Goal: Task Accomplishment & Management: Complete application form

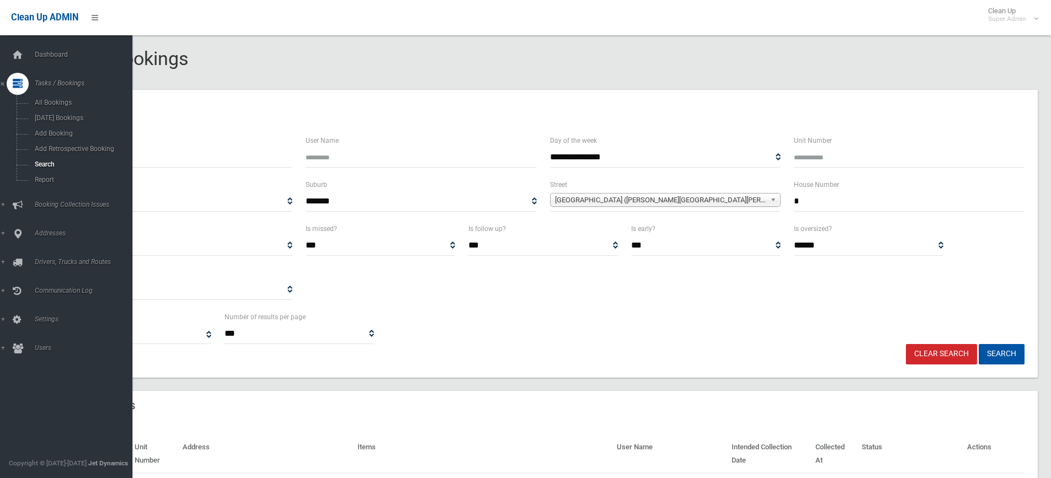
select select
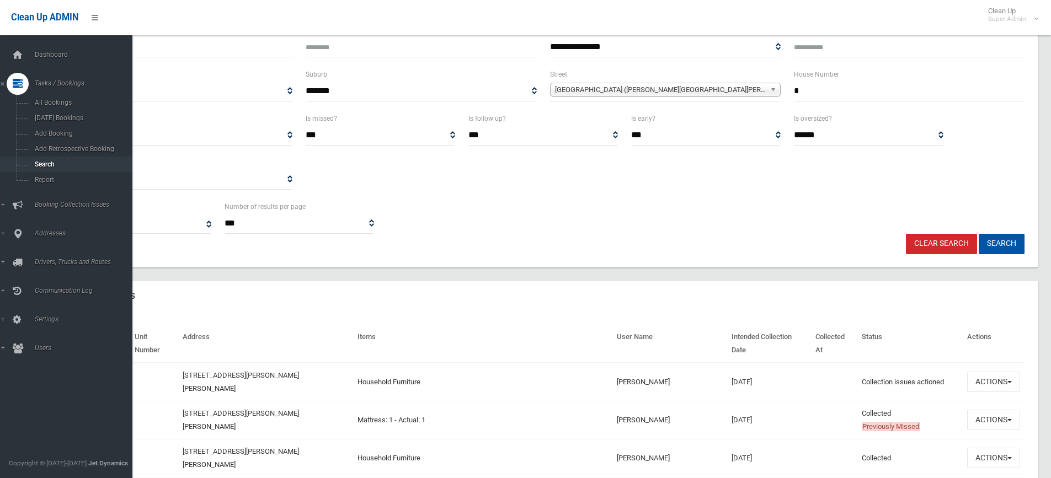
scroll to position [110, 0]
click at [49, 163] on span "Search" at bounding box center [81, 165] width 100 height 8
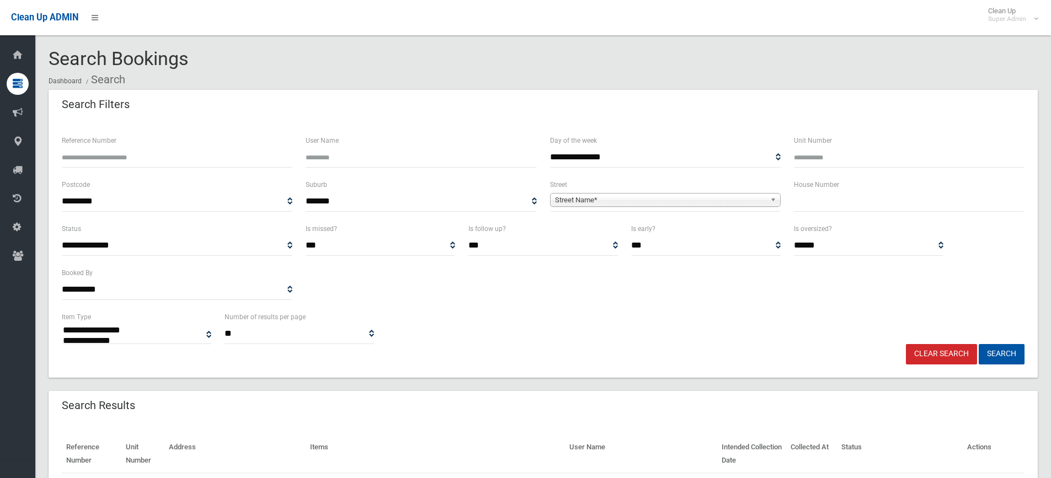
select select
click at [817, 205] on input "text" at bounding box center [909, 201] width 231 height 20
type input "**"
click at [611, 199] on span "Street Name*" at bounding box center [660, 200] width 211 height 13
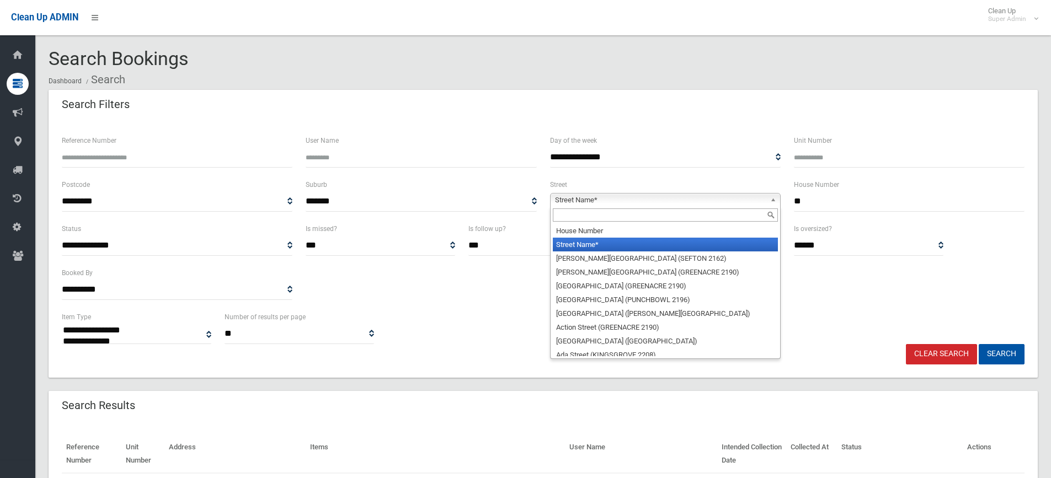
click at [594, 209] on div at bounding box center [666, 215] width 230 height 18
click at [595, 213] on input "text" at bounding box center [665, 215] width 225 height 13
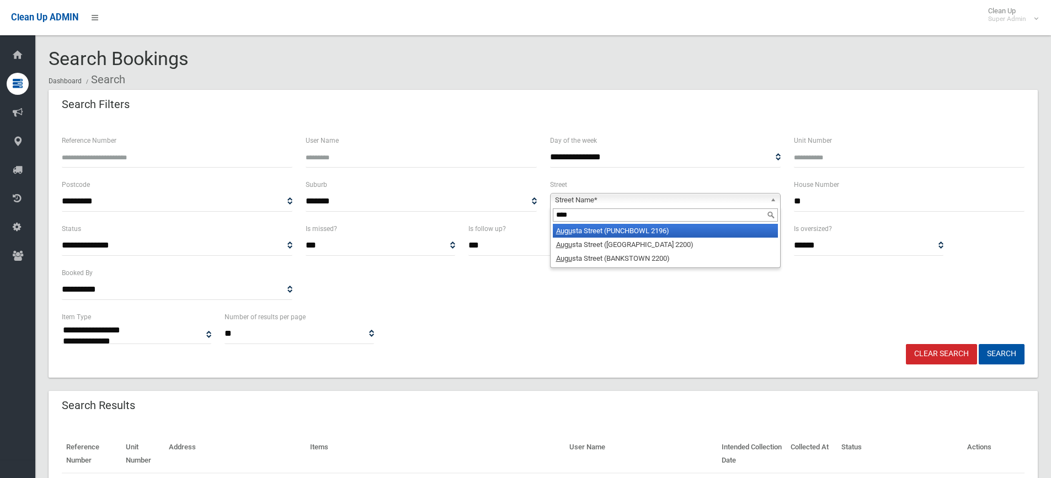
type input "****"
click at [603, 230] on li "Augu sta Street (PUNCHBOWL 2196)" at bounding box center [665, 231] width 225 height 14
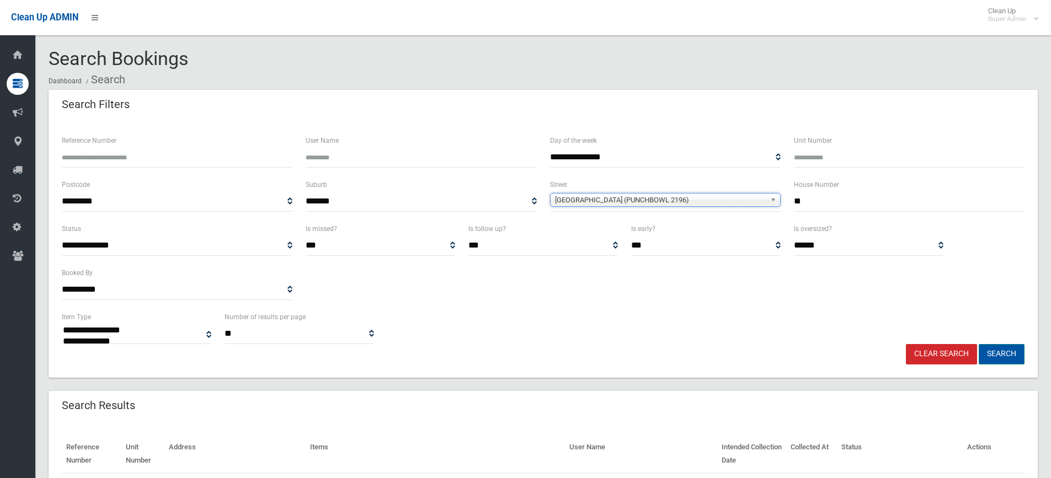
click at [1001, 362] on button "Search" at bounding box center [1002, 354] width 46 height 20
click at [993, 351] on button "Search" at bounding box center [1002, 354] width 46 height 20
select select
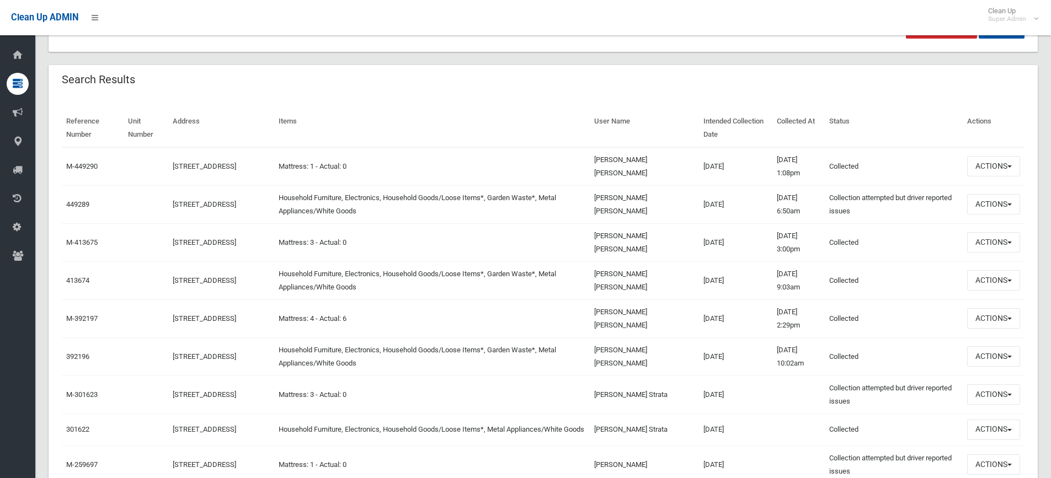
scroll to position [331, 0]
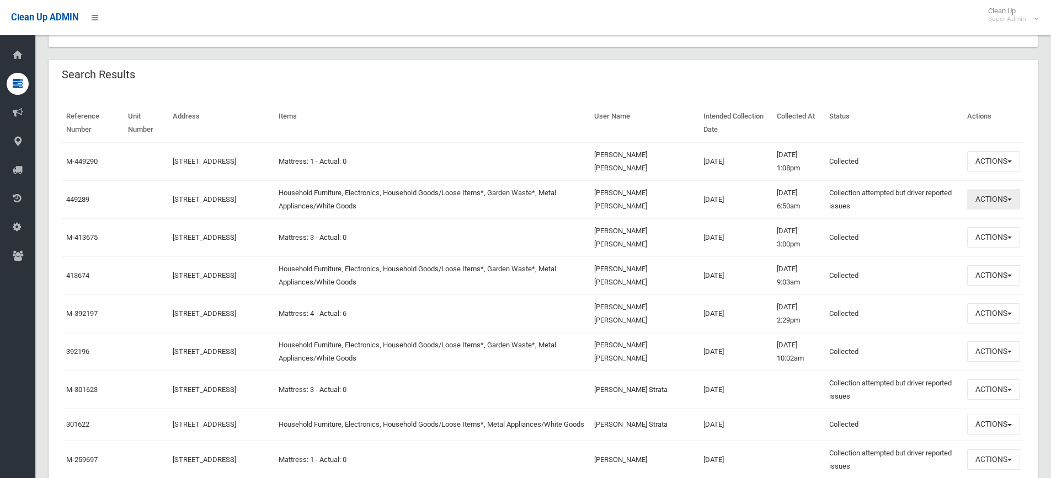
click at [974, 203] on button "Actions" at bounding box center [993, 199] width 53 height 20
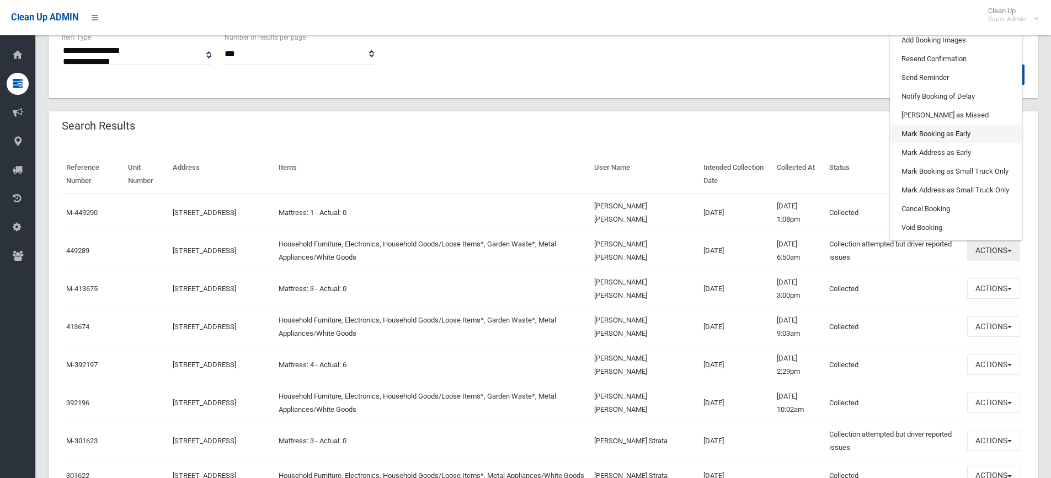
scroll to position [221, 0]
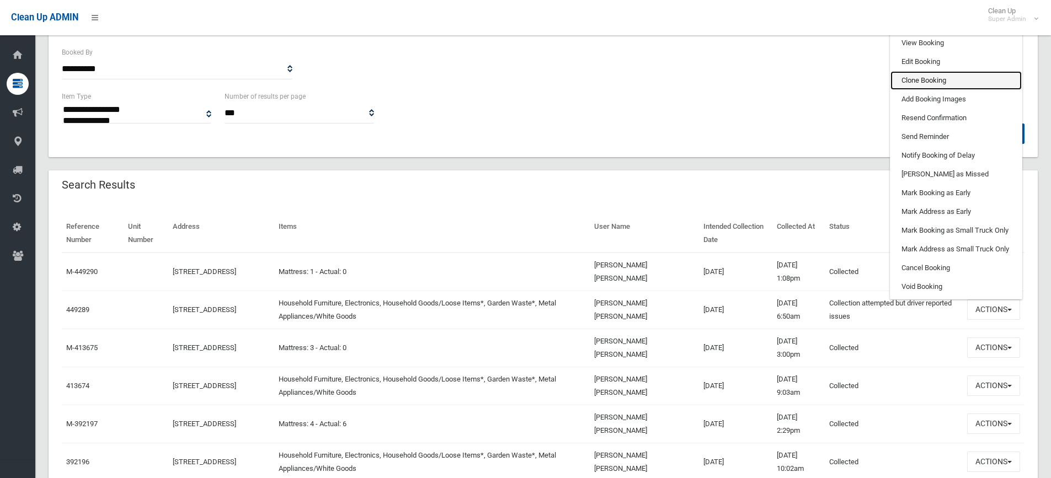
click at [937, 80] on link "Clone Booking" at bounding box center [956, 80] width 131 height 19
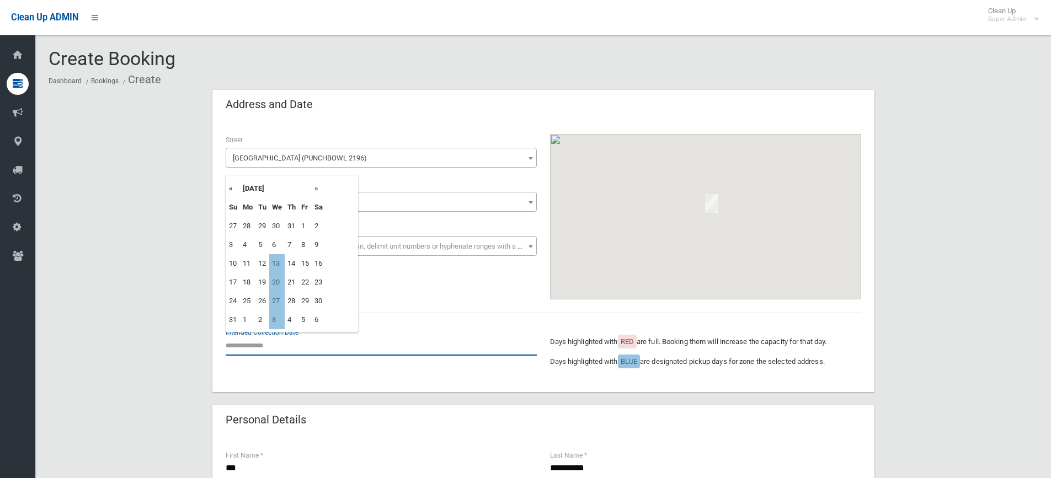
click at [266, 352] on input "text" at bounding box center [381, 345] width 311 height 20
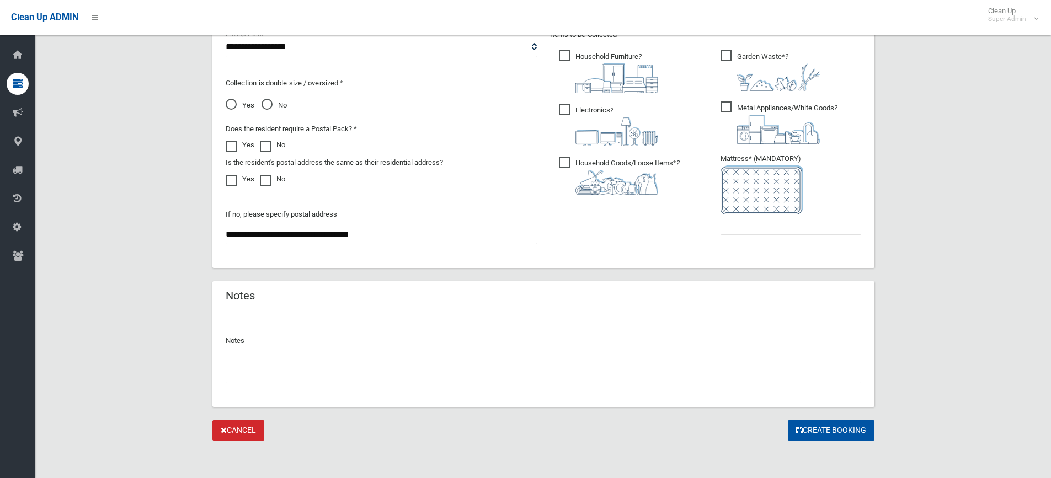
scroll to position [614, 0]
click at [330, 366] on input "text" at bounding box center [544, 371] width 636 height 20
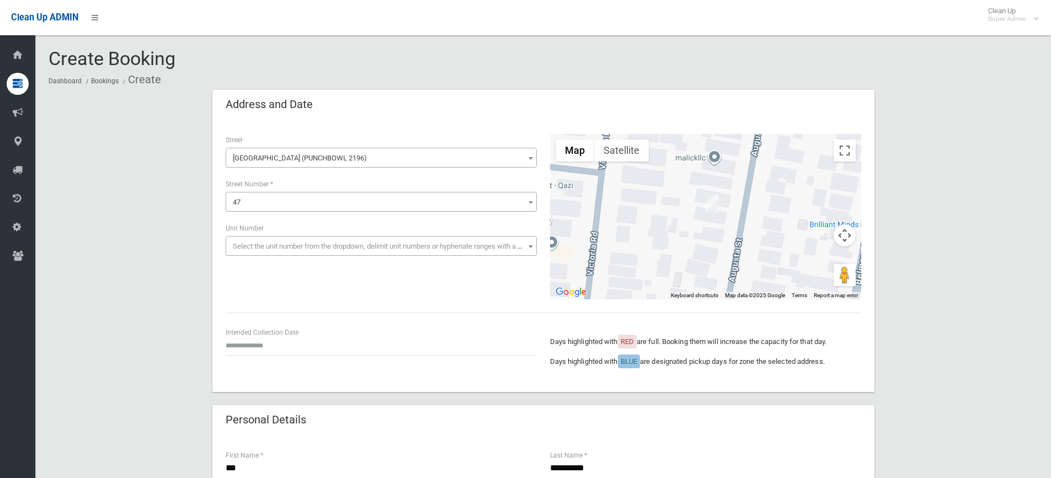
scroll to position [110, 0]
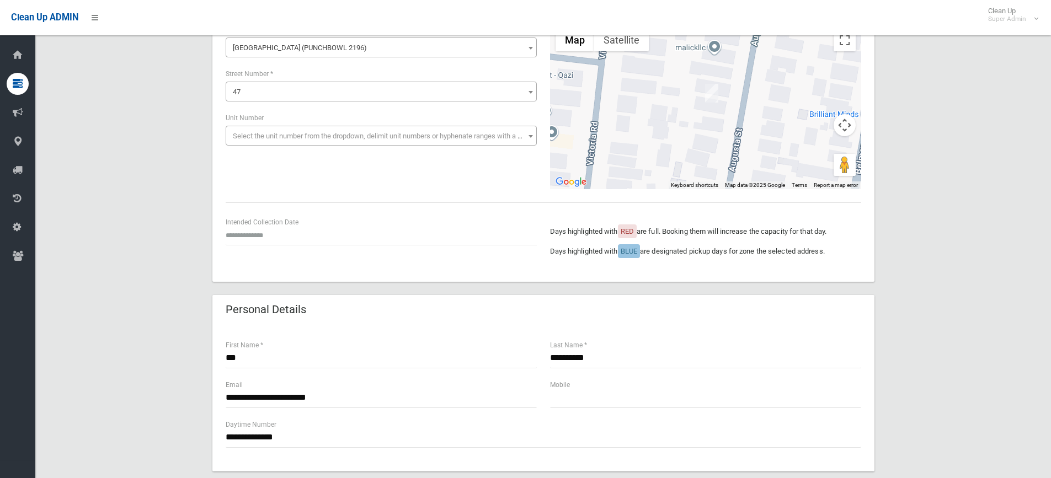
type input "*******"
click at [251, 236] on input "text" at bounding box center [381, 235] width 311 height 20
click at [277, 171] on td "20" at bounding box center [276, 172] width 15 height 19
type input "**********"
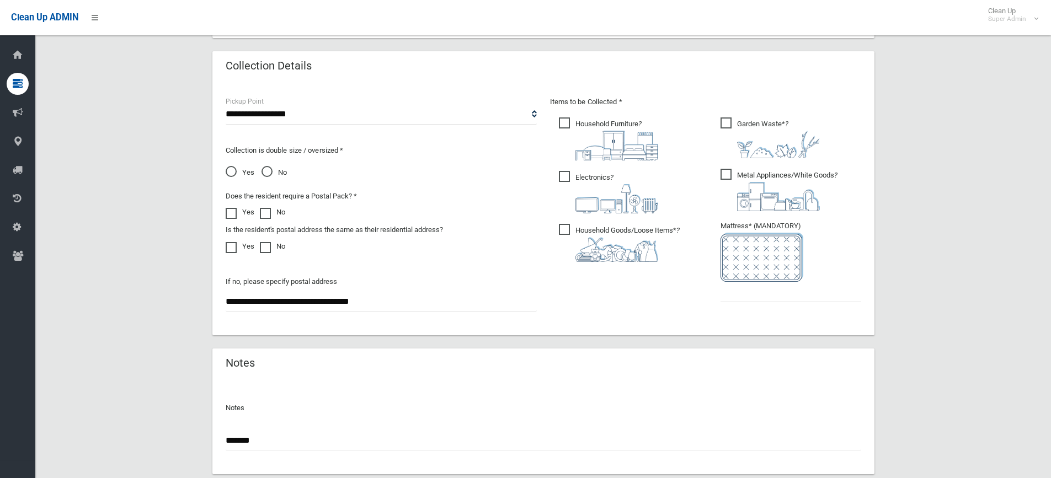
scroll to position [552, 0]
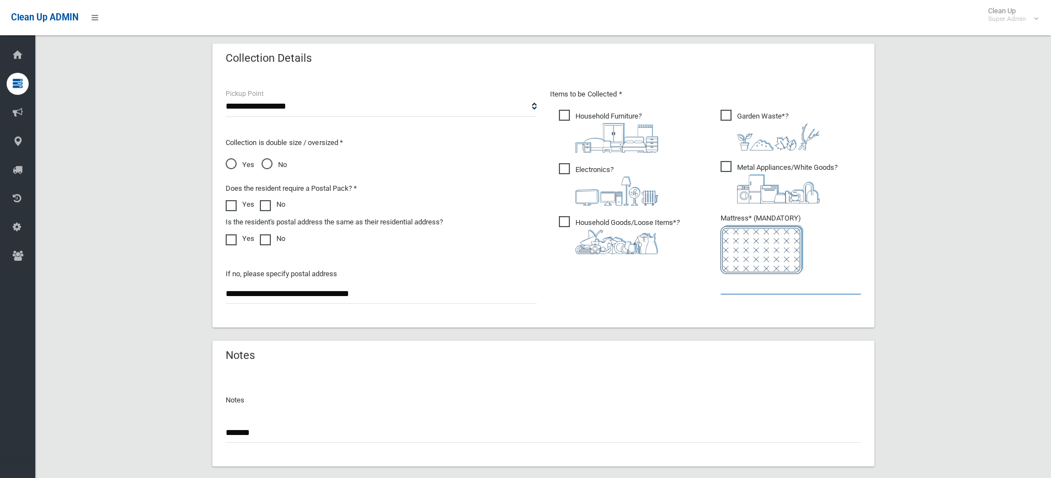
click at [753, 286] on input "text" at bounding box center [791, 284] width 141 height 20
type input "*"
click at [308, 438] on input "*******" at bounding box center [544, 433] width 636 height 20
type input "**********"
click at [745, 290] on input "*" at bounding box center [791, 284] width 141 height 20
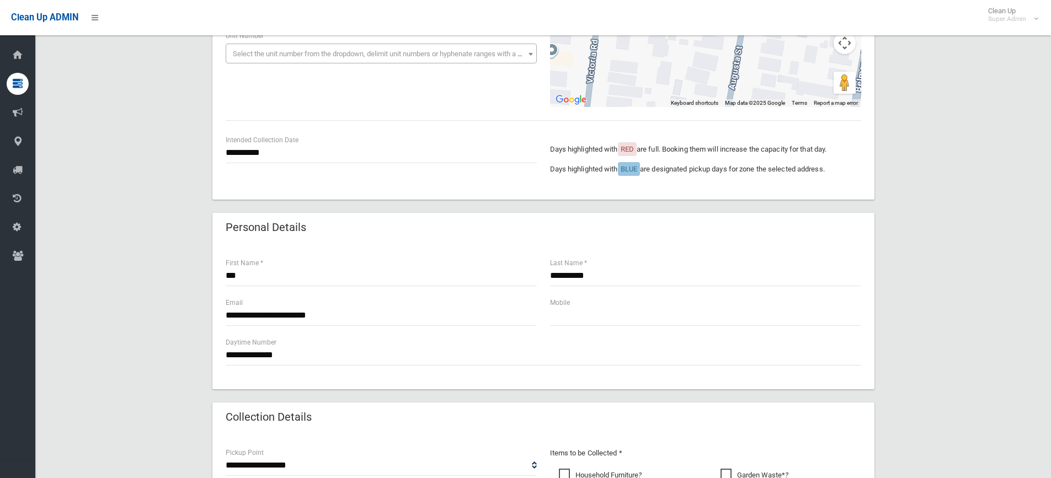
scroll to position [221, 0]
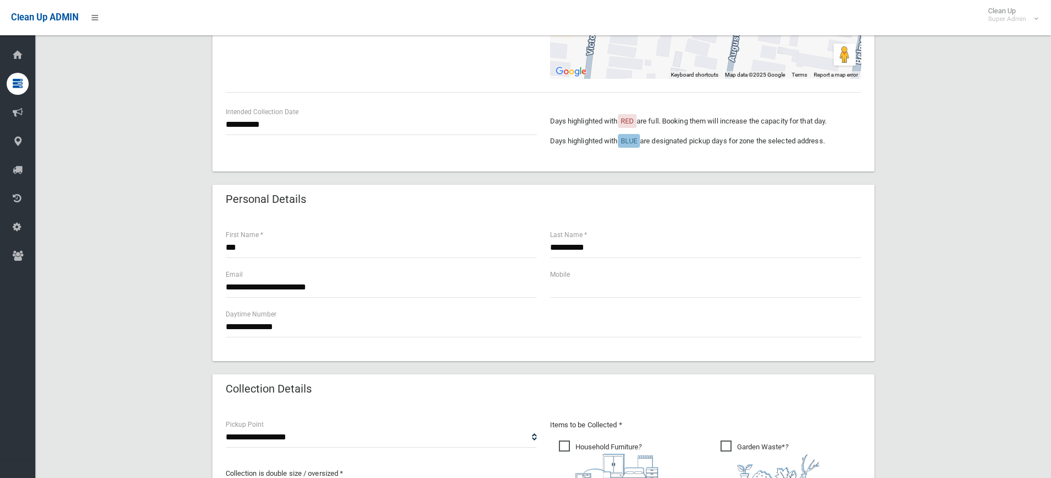
type input "*"
click at [262, 122] on input "**********" at bounding box center [381, 125] width 311 height 20
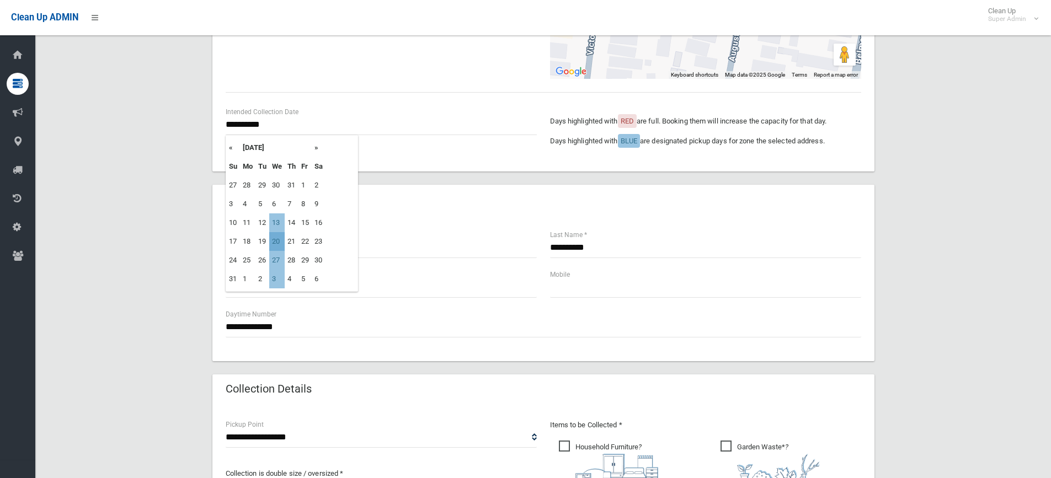
click at [277, 240] on td "20" at bounding box center [276, 241] width 15 height 19
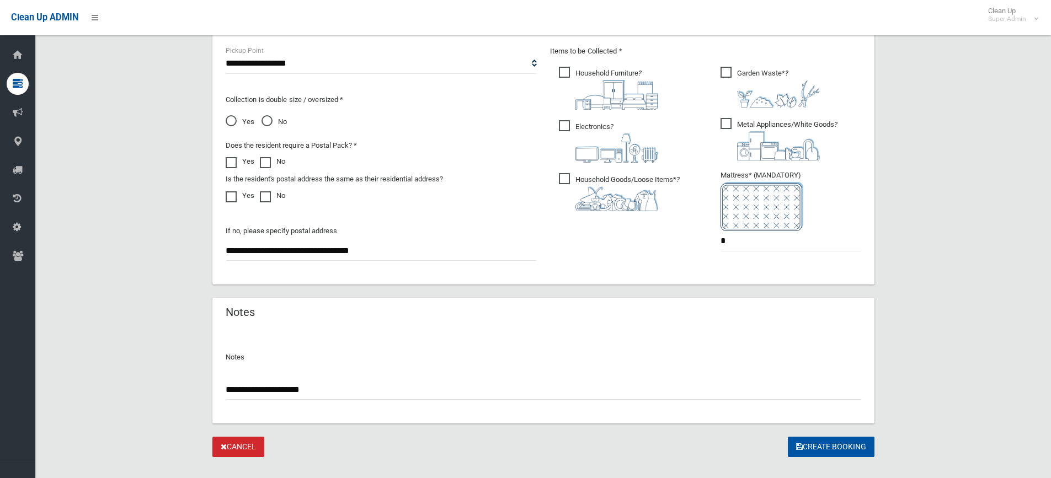
scroll to position [614, 0]
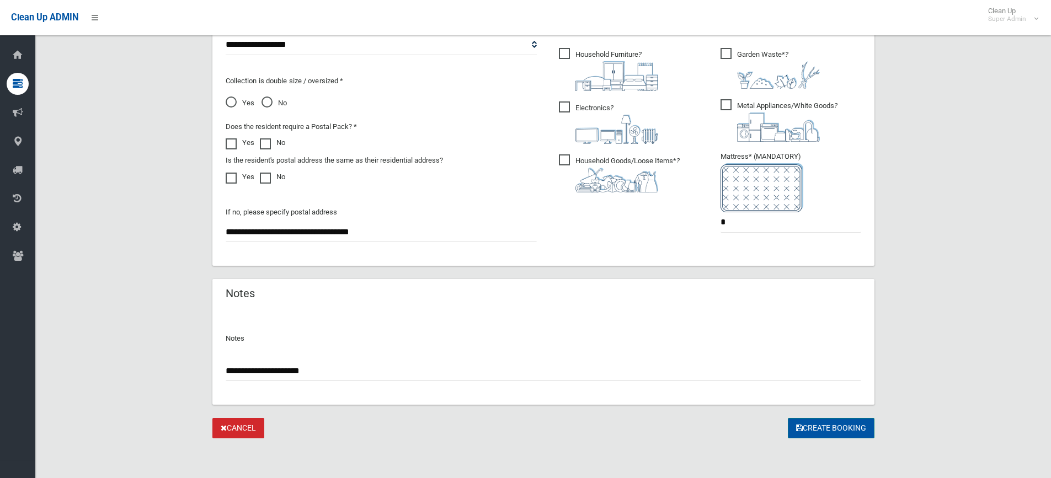
click at [807, 429] on button "Create Booking" at bounding box center [831, 428] width 87 height 20
